Goal: Find specific page/section: Find specific page/section

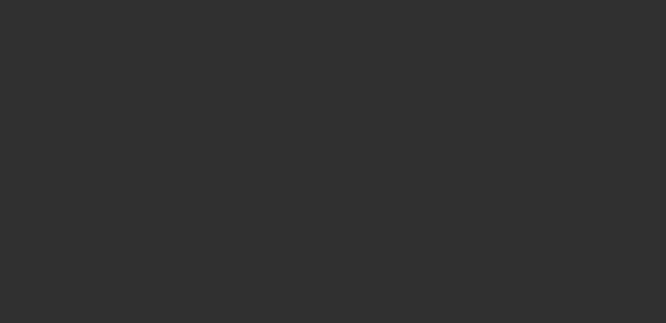
select select "10"
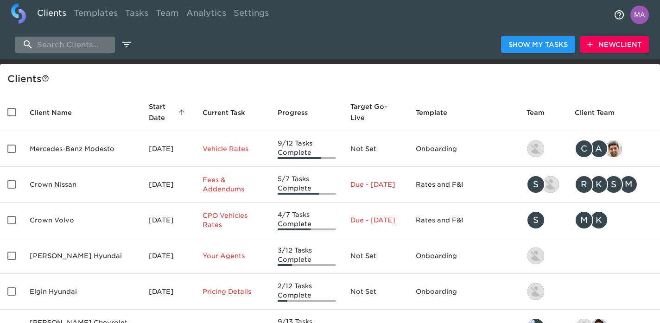
click at [77, 39] on input "search" at bounding box center [65, 45] width 100 height 16
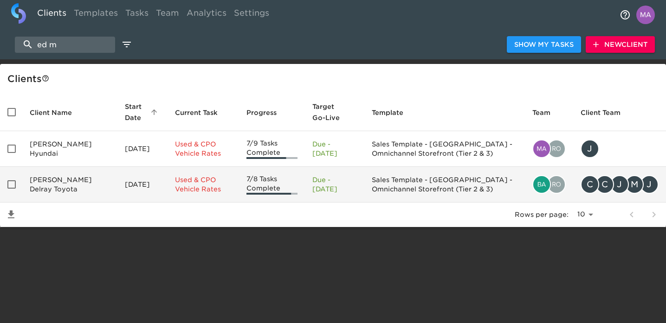
type input "ed m"
click at [48, 182] on td "[PERSON_NAME] Delray Toyota" at bounding box center [69, 185] width 95 height 36
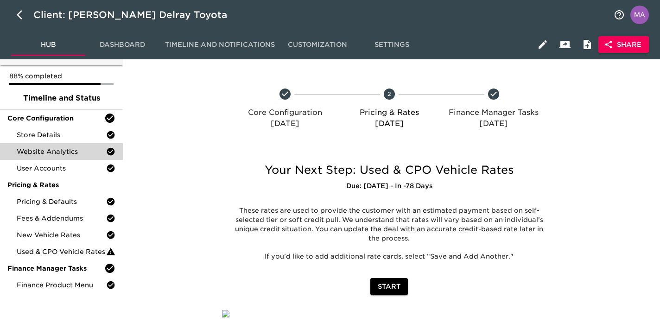
scroll to position [28, 0]
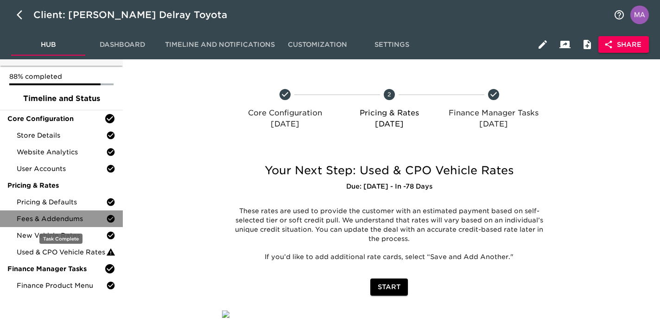
click at [58, 213] on div "Fees & Addendums" at bounding box center [61, 219] width 123 height 17
